Goal: Information Seeking & Learning: Learn about a topic

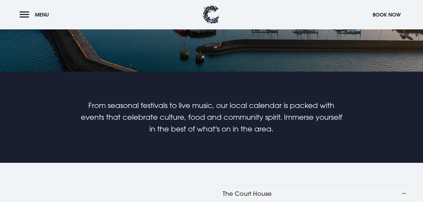
scroll to position [281, 0]
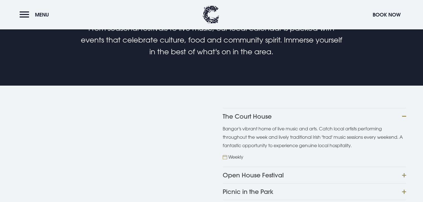
scroll to position [357, 0]
